Goal: Entertainment & Leisure: Consume media (video, audio)

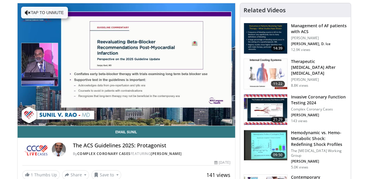
scroll to position [38, 0]
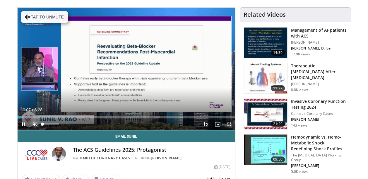
click at [36, 124] on span "Video Player" at bounding box center [35, 124] width 12 height 12
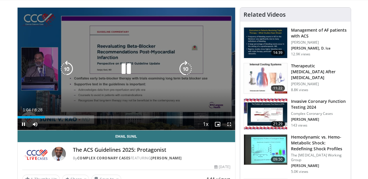
click at [47, 116] on div "10 seconds Tap to unmute" at bounding box center [127, 69] width 218 height 122
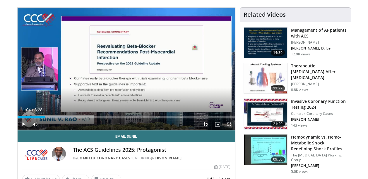
click at [24, 122] on span "Video Player" at bounding box center [24, 124] width 12 height 12
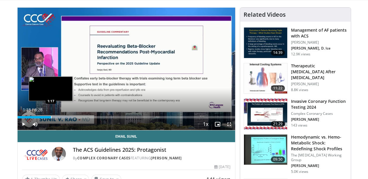
click at [51, 117] on div "Progress Bar" at bounding box center [51, 117] width 1 height 2
click at [58, 116] on div "Progress Bar" at bounding box center [58, 117] width 1 height 2
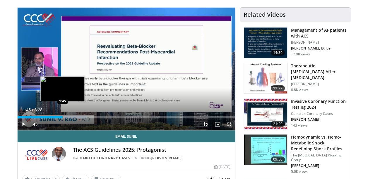
click at [63, 117] on div "Progress Bar" at bounding box center [63, 117] width 1 height 2
click at [69, 116] on div "Progress Bar" at bounding box center [69, 117] width 1 height 2
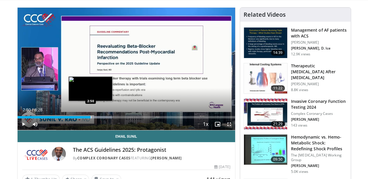
click at [91, 116] on div "Progress Bar" at bounding box center [91, 117] width 1 height 2
click at [94, 116] on div "Progress Bar" at bounding box center [94, 117] width 1 height 2
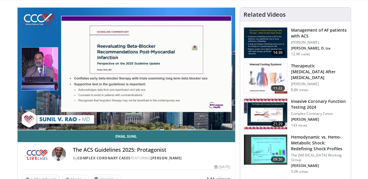
click at [118, 117] on div "10 seconds Tap to unmute" at bounding box center [127, 69] width 218 height 122
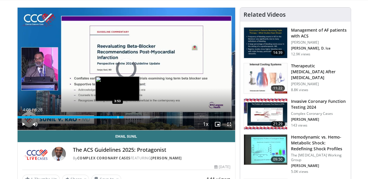
click at [118, 118] on div "Progress Bar" at bounding box center [118, 117] width 1 height 2
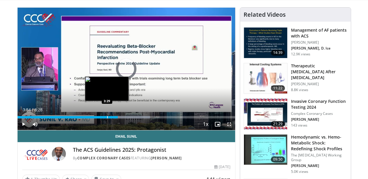
click at [107, 117] on div "Progress Bar" at bounding box center [107, 117] width 1 height 2
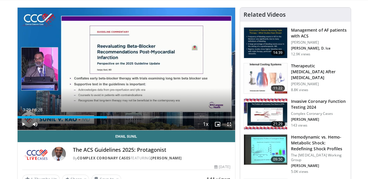
click at [22, 123] on span "Video Player" at bounding box center [24, 124] width 12 height 12
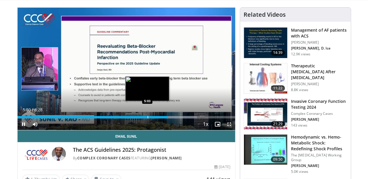
click at [148, 117] on div "Progress Bar" at bounding box center [148, 117] width 1 height 2
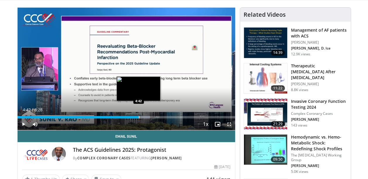
click at [139, 116] on div "Progress Bar" at bounding box center [139, 117] width 1 height 2
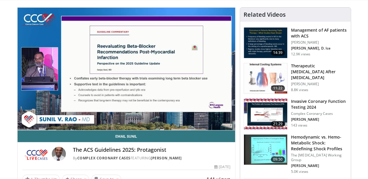
click at [25, 122] on div "10 seconds Tap to unmute" at bounding box center [127, 69] width 218 height 122
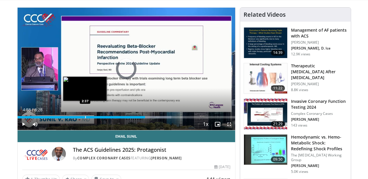
click at [85, 117] on div "Progress Bar" at bounding box center [85, 117] width 1 height 2
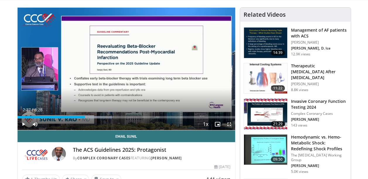
click at [99, 117] on div "Progress Bar" at bounding box center [99, 117] width 1 height 2
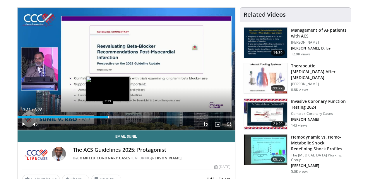
click at [108, 118] on div "Progress Bar" at bounding box center [108, 117] width 1 height 2
click at [110, 116] on div "Progress Bar" at bounding box center [110, 117] width 1 height 2
click at [114, 117] on div "Progress Bar" at bounding box center [114, 117] width 1 height 2
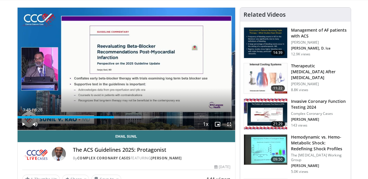
click at [123, 118] on div "Current Time 3:45 / Duration 8:28 Play Skip Backward Skip Forward Mute 7% Loade…" at bounding box center [127, 124] width 218 height 12
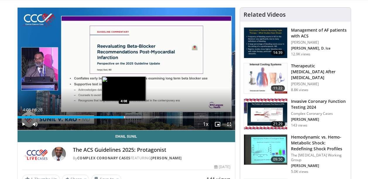
click at [124, 117] on div "Progress Bar" at bounding box center [124, 117] width 1 height 2
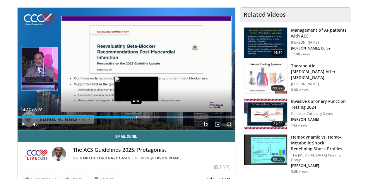
click at [136, 118] on div "Progress Bar" at bounding box center [136, 117] width 1 height 2
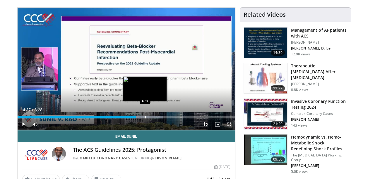
click at [145, 118] on div "Progress Bar" at bounding box center [145, 117] width 1 height 2
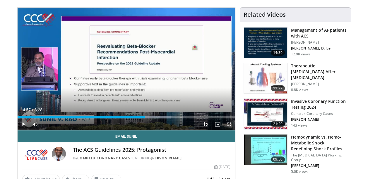
click at [22, 123] on span "Video Player" at bounding box center [24, 124] width 12 height 12
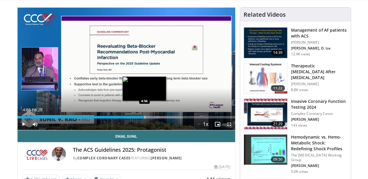
click at [145, 118] on div "Progress Bar" at bounding box center [145, 117] width 1 height 2
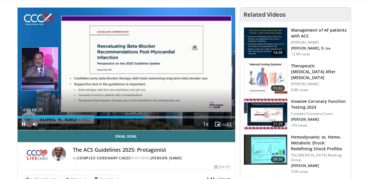
click at [22, 123] on span "Video Player" at bounding box center [24, 124] width 12 height 12
click at [22, 124] on span "Video Player" at bounding box center [24, 124] width 12 height 12
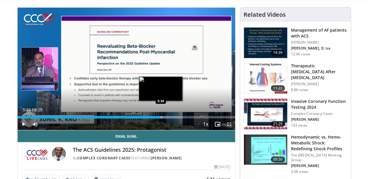
click at [161, 117] on div "Progress Bar" at bounding box center [161, 117] width 1 height 2
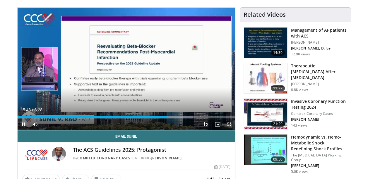
click at [23, 123] on span "Video Player" at bounding box center [24, 124] width 12 height 12
click at [22, 122] on span "Video Player" at bounding box center [24, 124] width 12 height 12
